Goal: Task Accomplishment & Management: Use online tool/utility

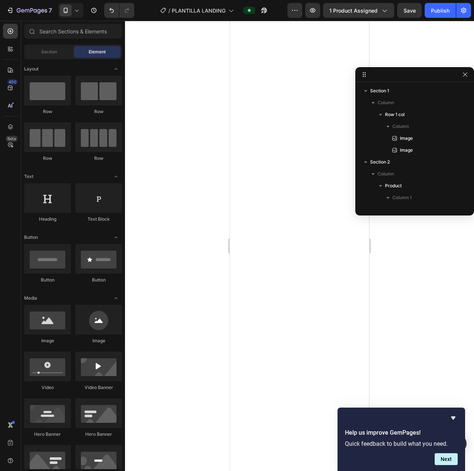
click at [186, 167] on div at bounding box center [299, 246] width 349 height 451
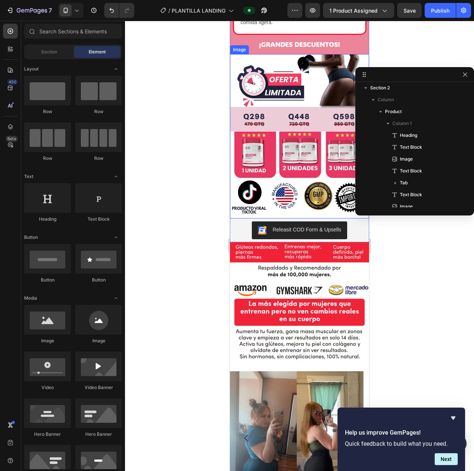
scroll to position [817, 0]
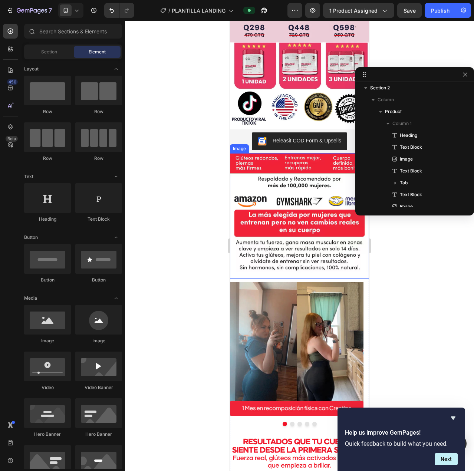
click at [147, 201] on div at bounding box center [299, 246] width 349 height 451
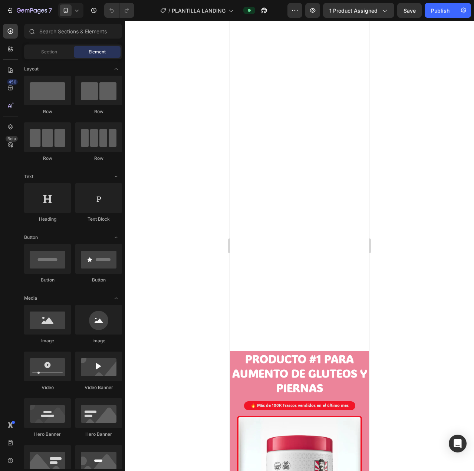
scroll to position [74, 0]
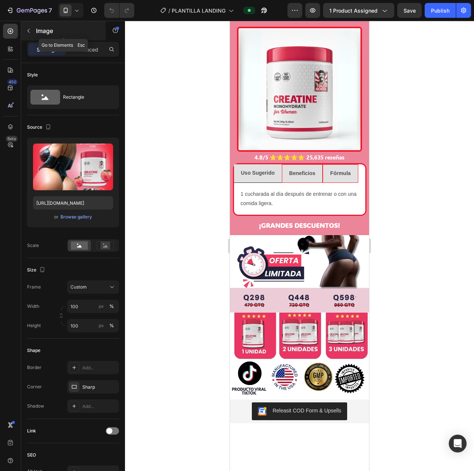
click at [30, 31] on icon "button" at bounding box center [29, 31] width 6 height 6
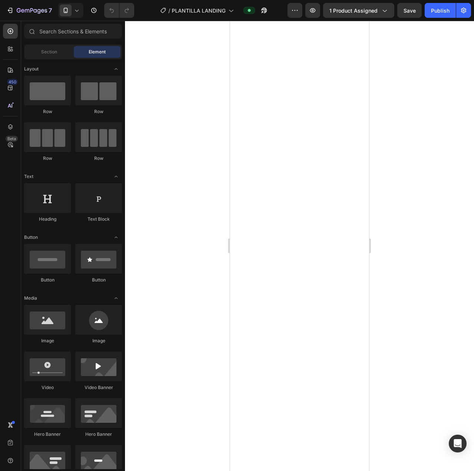
scroll to position [705, 0]
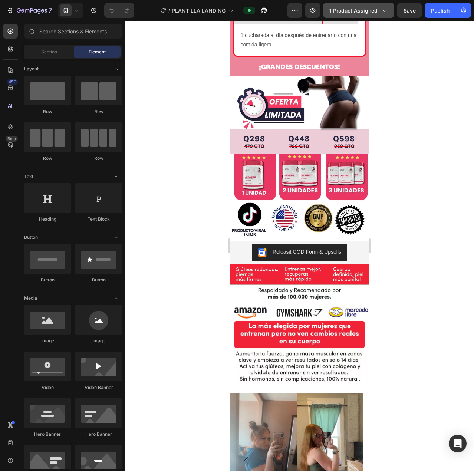
click at [383, 10] on icon "button" at bounding box center [384, 10] width 7 height 7
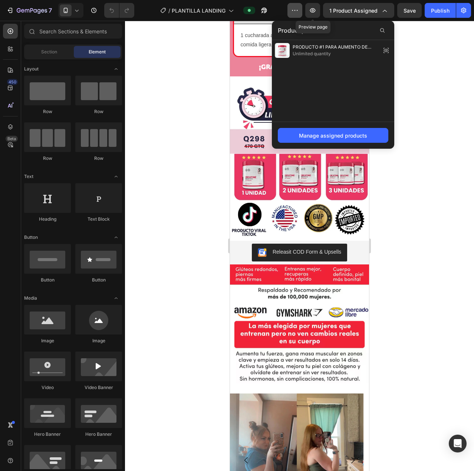
click at [300, 10] on button "button" at bounding box center [295, 10] width 15 height 15
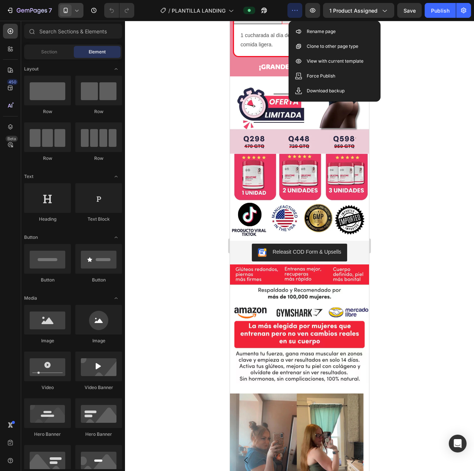
click at [78, 10] on icon at bounding box center [76, 10] width 7 height 7
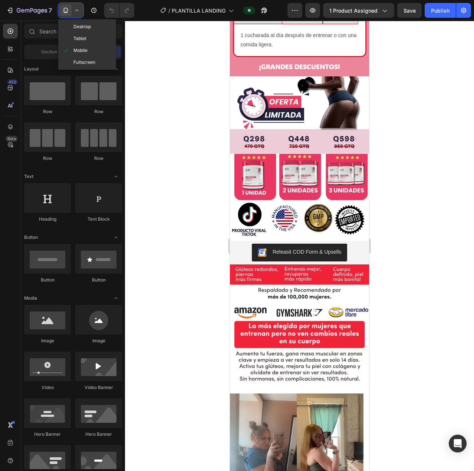
click at [79, 10] on icon at bounding box center [76, 10] width 7 height 7
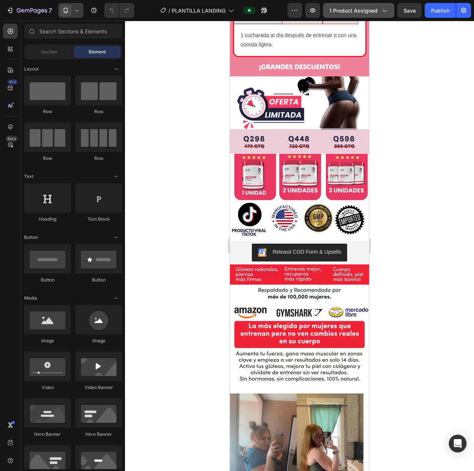
click at [392, 11] on button "1 product assigned" at bounding box center [358, 10] width 71 height 15
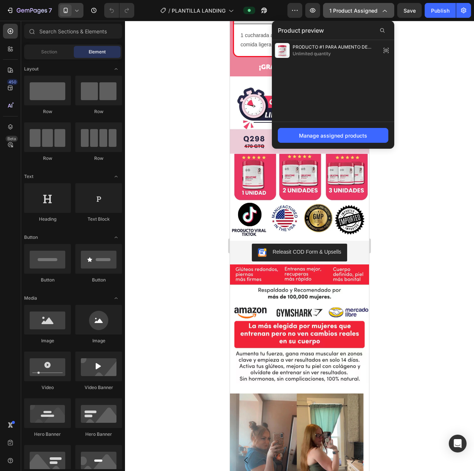
click at [388, 12] on icon "button" at bounding box center [384, 10] width 7 height 7
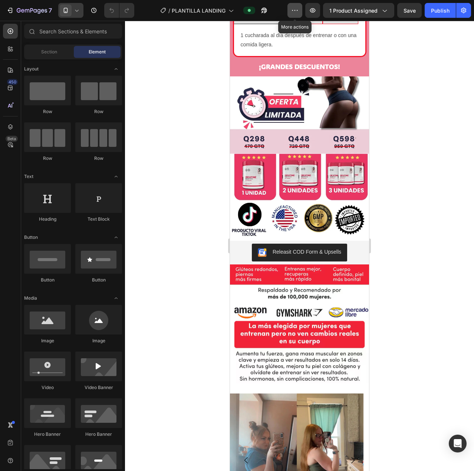
click at [296, 12] on icon "button" at bounding box center [294, 10] width 7 height 7
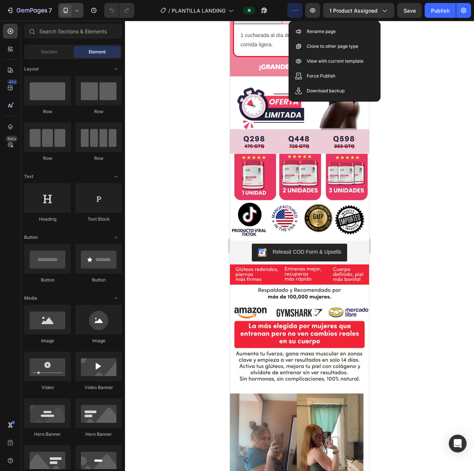
click at [296, 99] on div "Save Preview View live page View history Rename page Clone to other page type V…" at bounding box center [335, 61] width 92 height 81
click at [50, 56] on div "Section" at bounding box center [49, 52] width 47 height 12
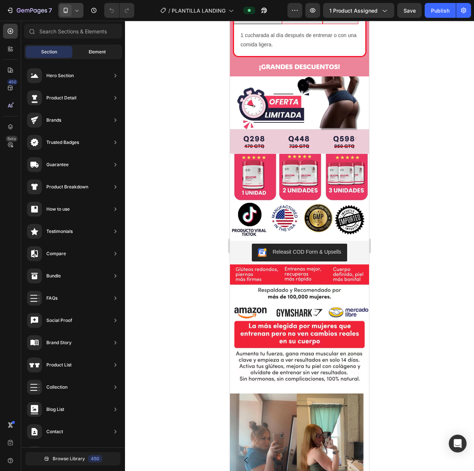
click at [98, 53] on span "Element" at bounding box center [97, 52] width 17 height 7
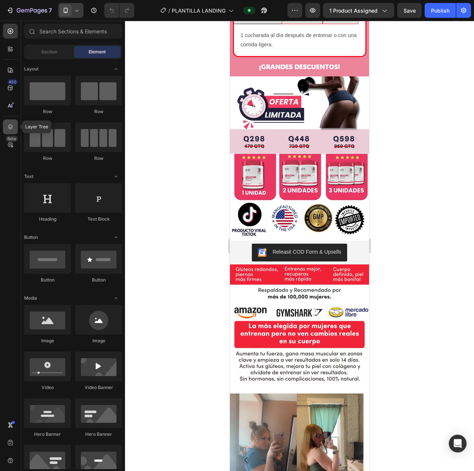
click at [14, 129] on icon at bounding box center [10, 126] width 7 height 7
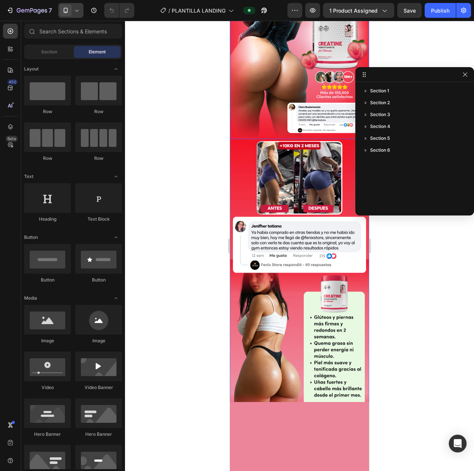
scroll to position [0, 0]
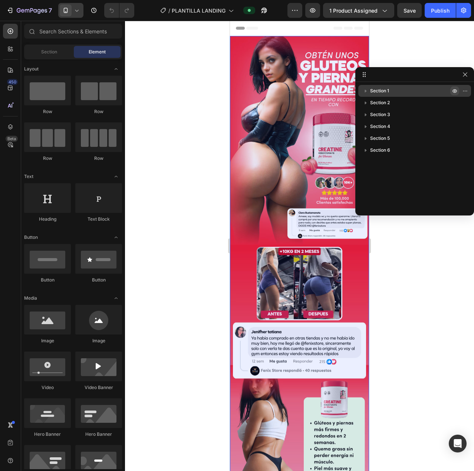
click at [454, 92] on icon "button" at bounding box center [455, 91] width 4 height 4
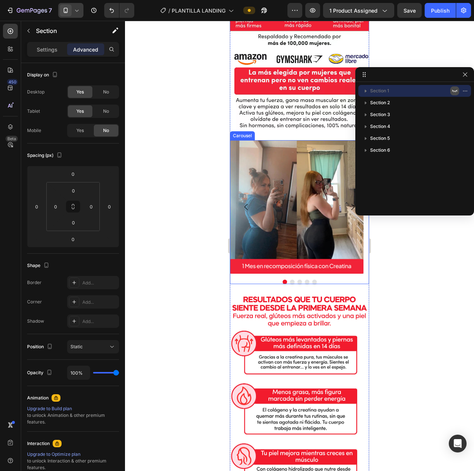
scroll to position [594, 0]
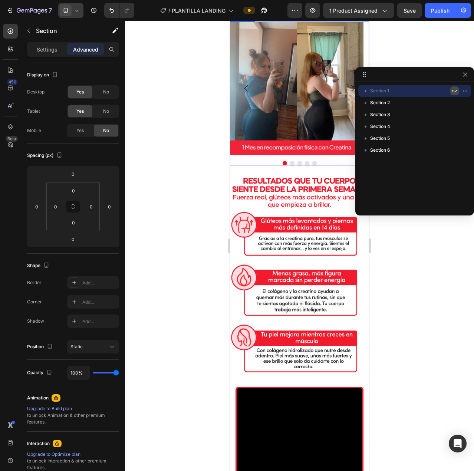
click at [349, 231] on img at bounding box center [299, 277] width 139 height 209
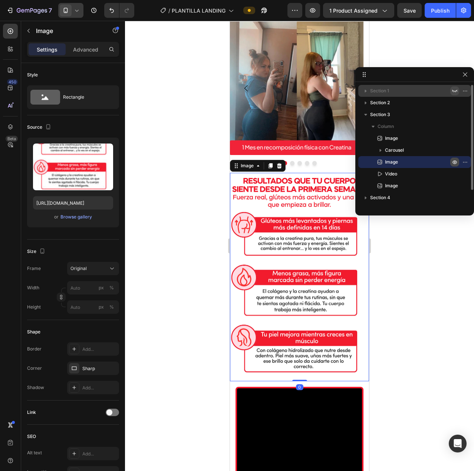
click at [455, 161] on icon "button" at bounding box center [455, 163] width 4 height 4
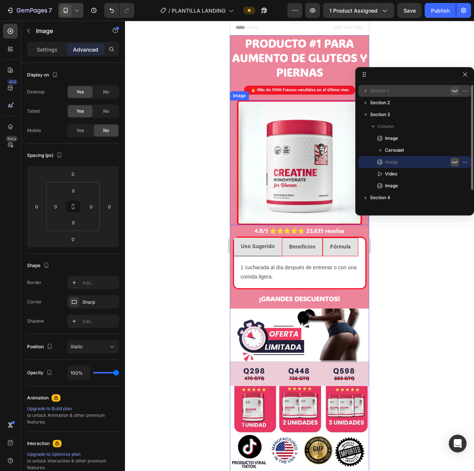
scroll to position [0, 0]
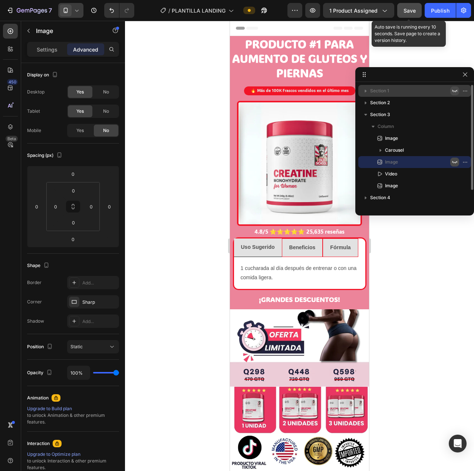
click at [412, 7] on span "Save" at bounding box center [410, 10] width 12 height 6
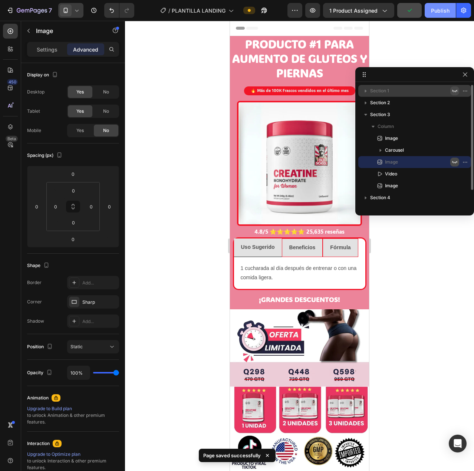
click at [432, 10] on div "Publish" at bounding box center [440, 11] width 19 height 8
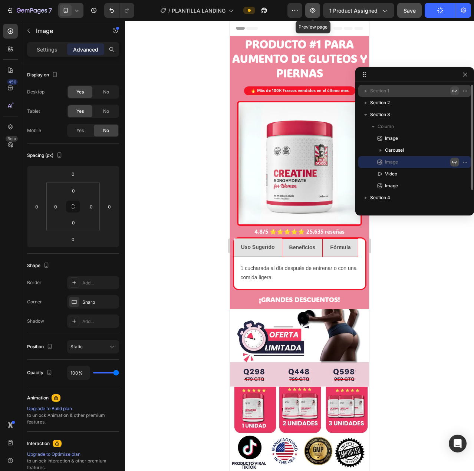
click at [316, 12] on icon "button" at bounding box center [312, 10] width 7 height 7
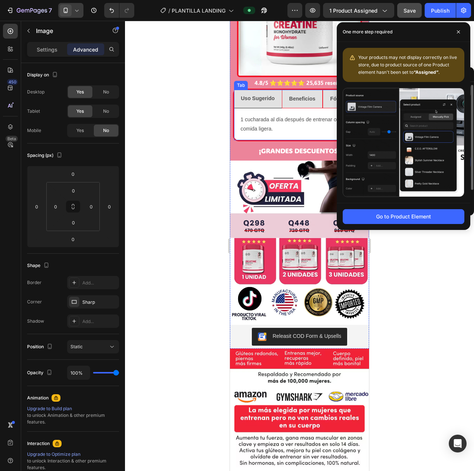
scroll to position [186, 0]
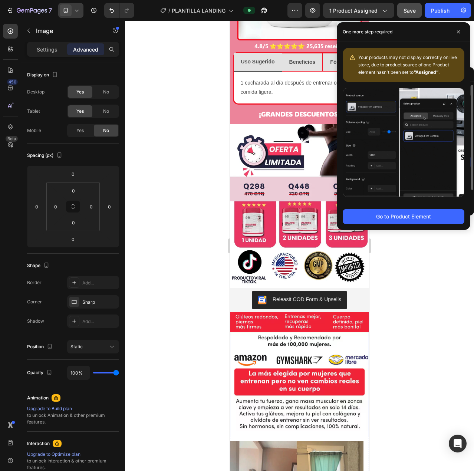
click at [316, 350] on img at bounding box center [299, 375] width 139 height 126
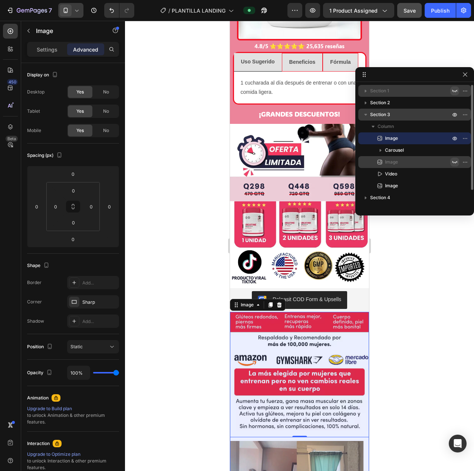
click at [393, 116] on p "Section 3" at bounding box center [411, 114] width 82 height 7
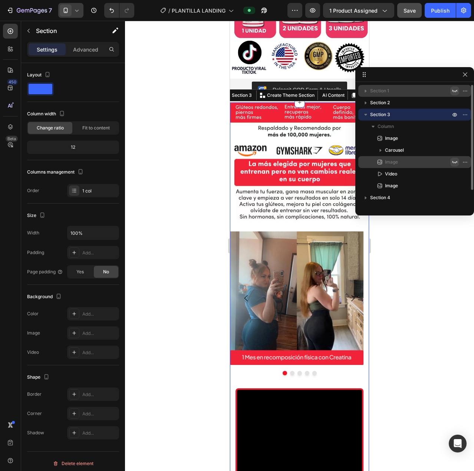
scroll to position [439, 0]
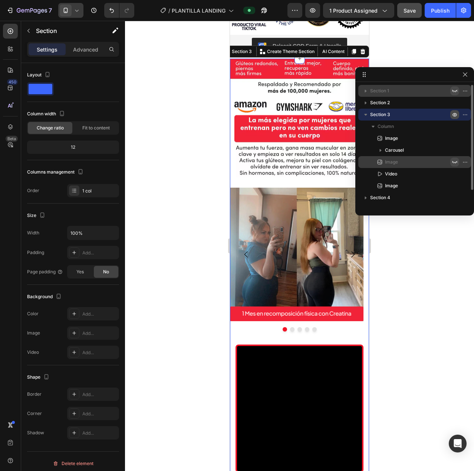
click at [454, 117] on icon "button" at bounding box center [455, 115] width 6 height 6
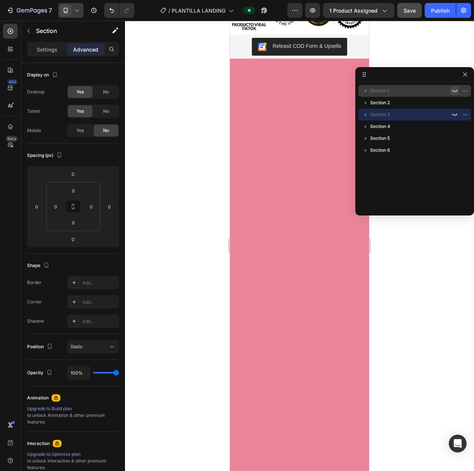
click at [290, 244] on div at bounding box center [299, 284] width 139 height 450
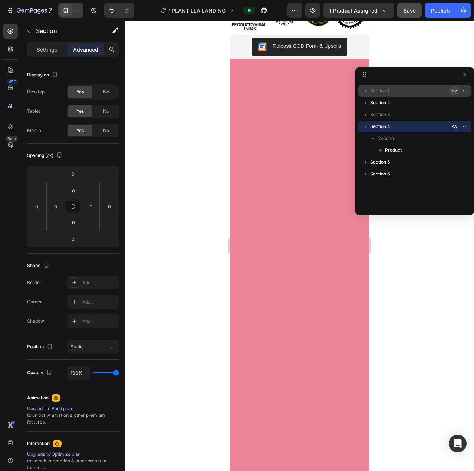
click at [168, 203] on div at bounding box center [299, 246] width 349 height 451
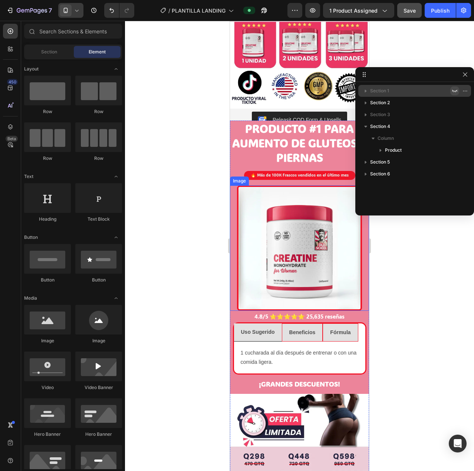
scroll to position [365, 0]
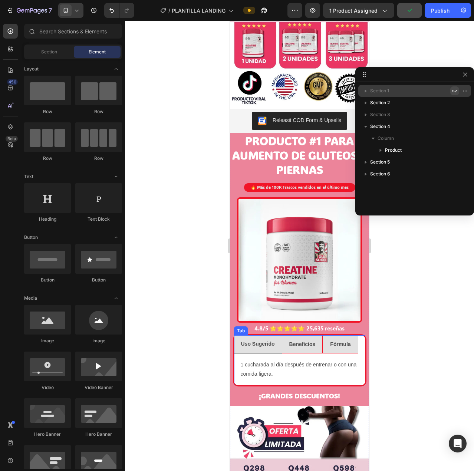
click at [309, 341] on strong "Beneficios" at bounding box center [303, 344] width 26 height 6
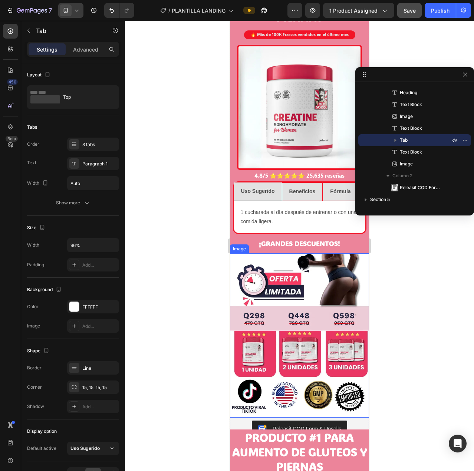
scroll to position [0, 0]
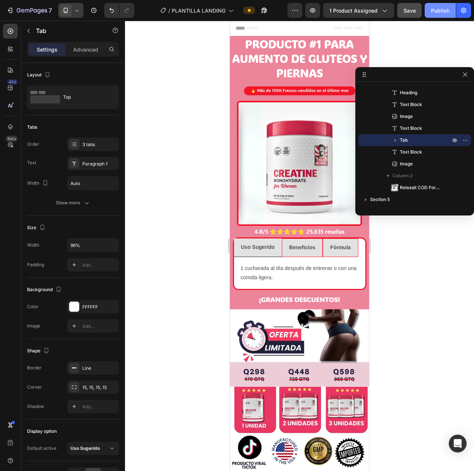
click at [440, 9] on div "Publish" at bounding box center [440, 11] width 19 height 8
